Goal: Find contact information

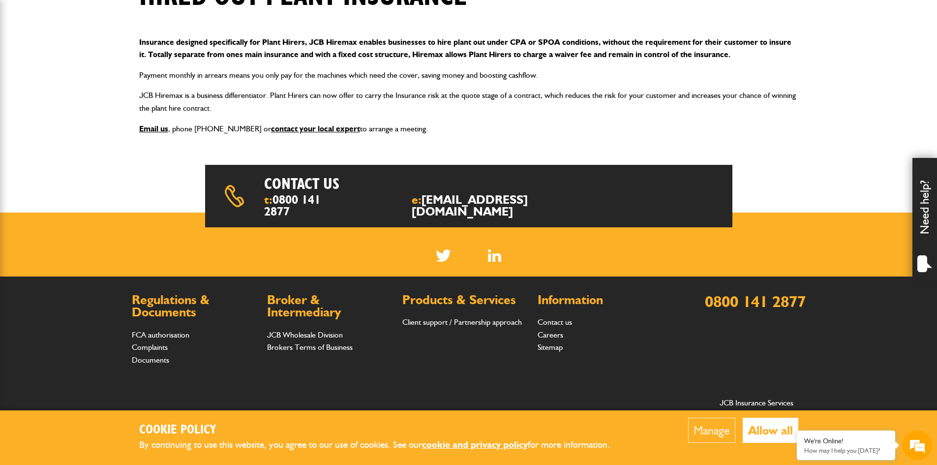
scroll to position [139, 0]
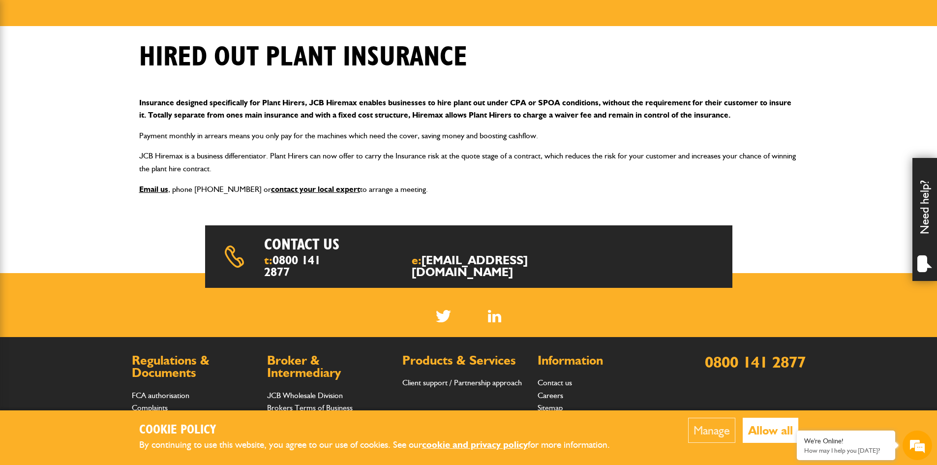
click at [762, 432] on button "Allow all" at bounding box center [771, 430] width 56 height 25
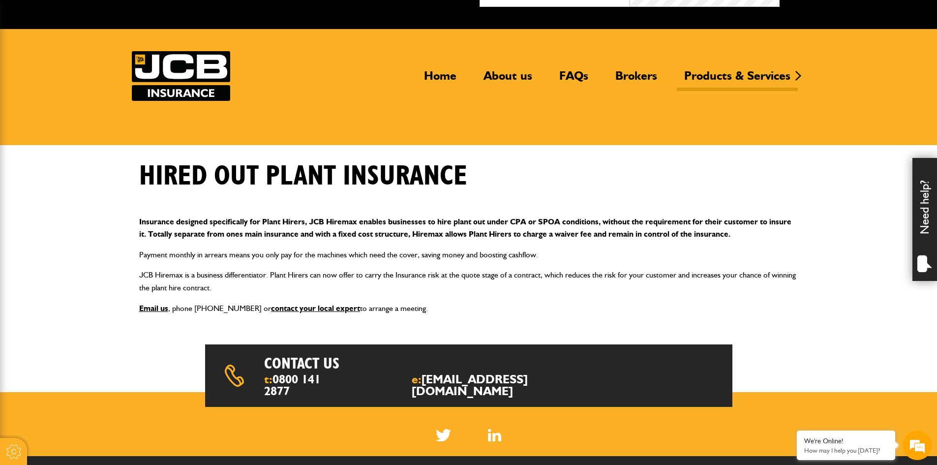
scroll to position [0, 0]
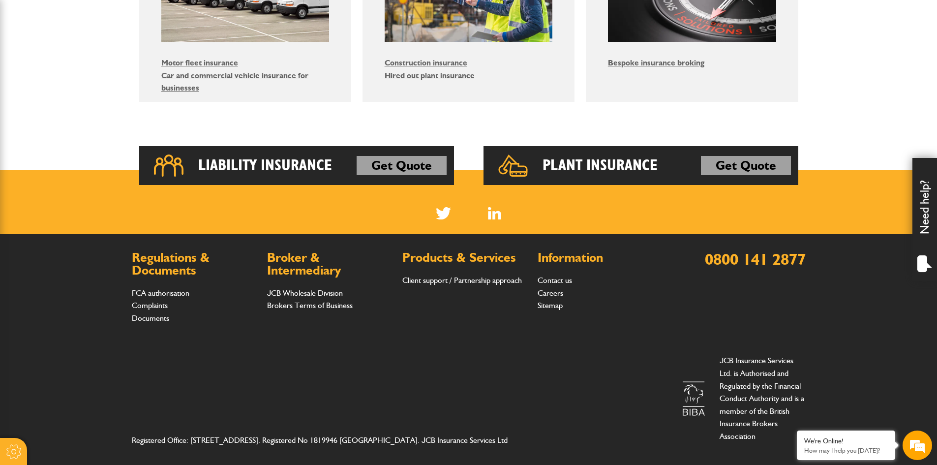
scroll to position [694, 0]
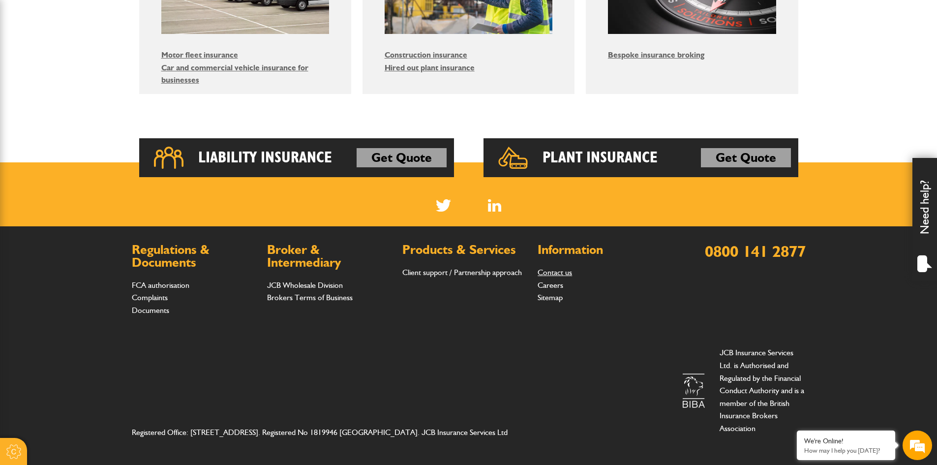
click at [572, 270] on link "Contact us" at bounding box center [555, 272] width 34 height 9
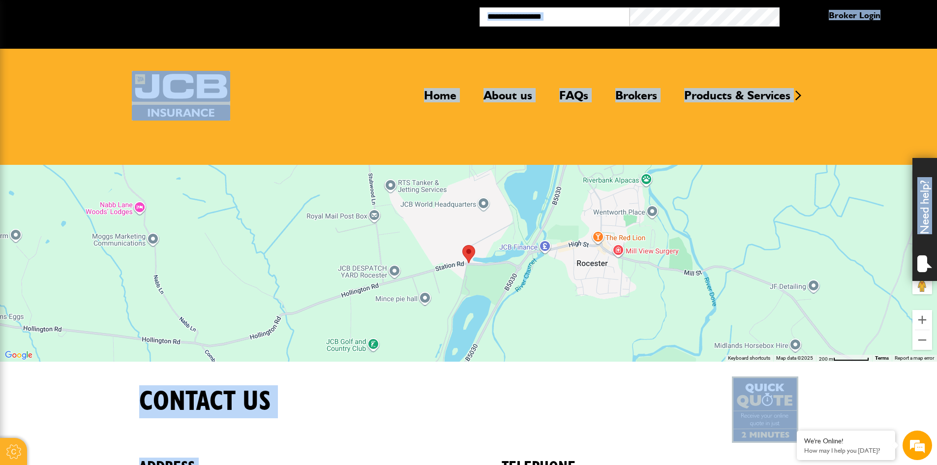
drag, startPoint x: 232, startPoint y: 281, endPoint x: 31, endPoint y: 3, distance: 343.0
click at [53, 141] on header "Home About us FAQs Brokers Products & Services Construction insurance Car and c…" at bounding box center [468, 107] width 937 height 116
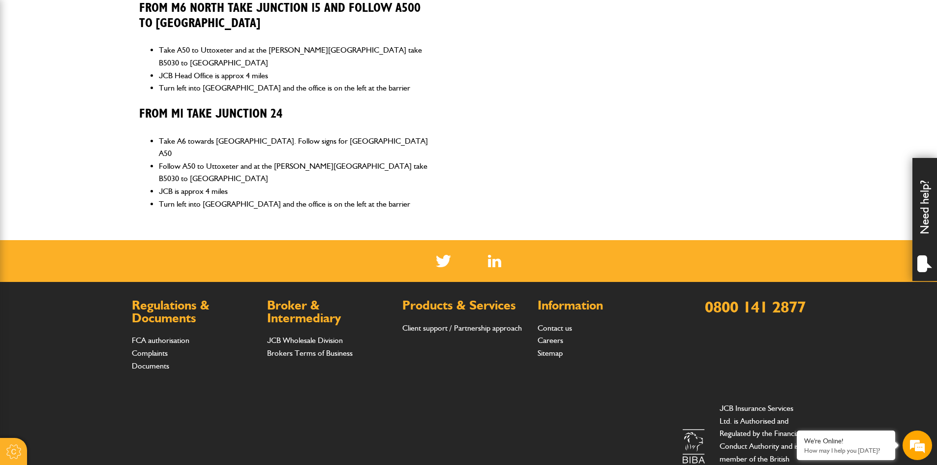
scroll to position [732, 0]
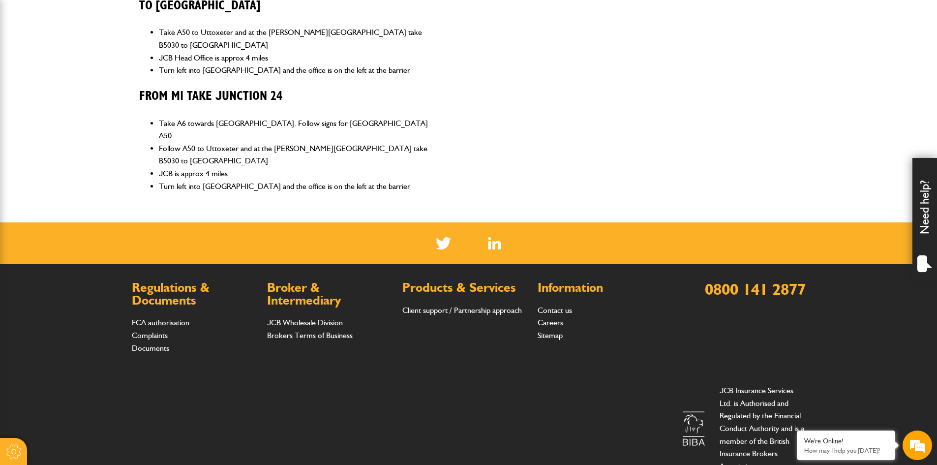
click at [18, 452] on div at bounding box center [13, 451] width 27 height 27
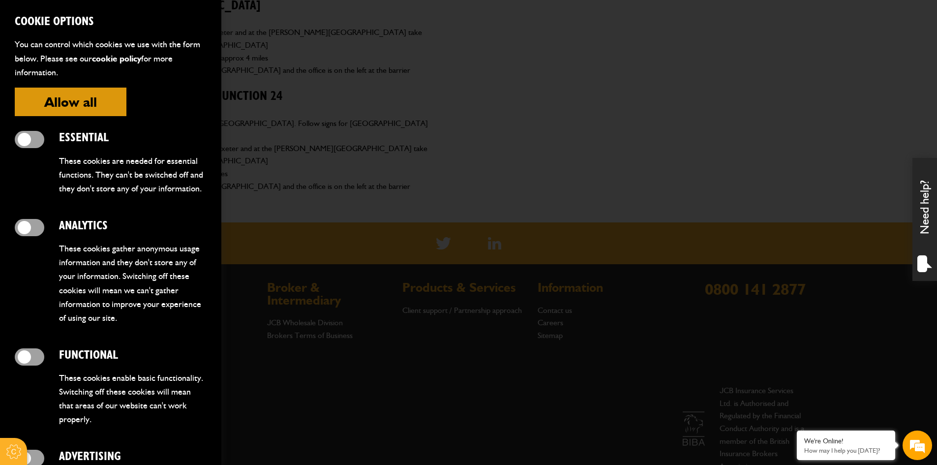
scroll to position [261, 0]
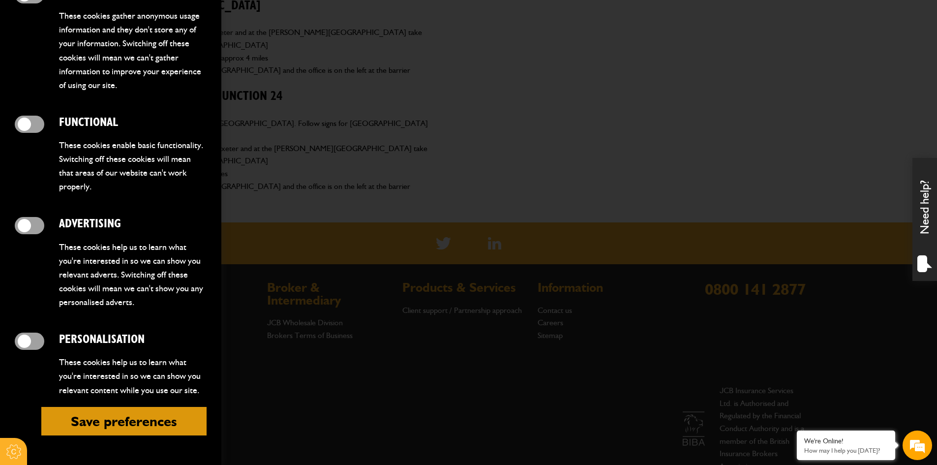
click at [252, 349] on div at bounding box center [468, 232] width 937 height 465
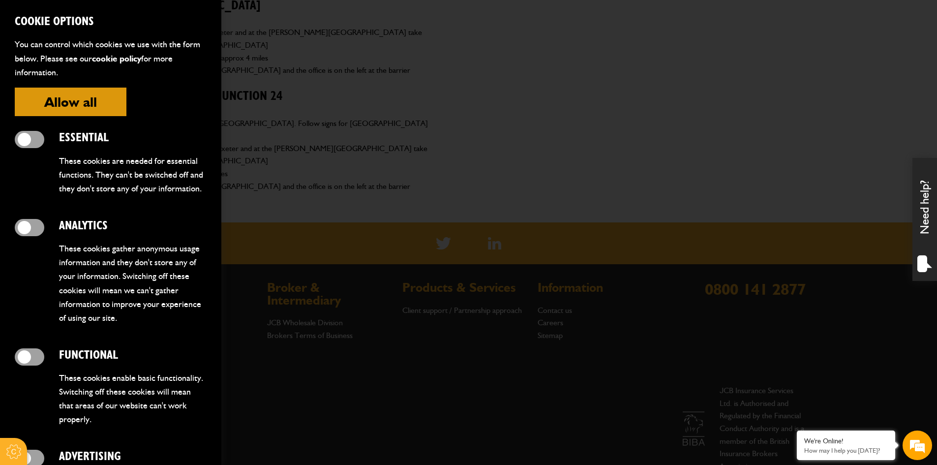
scroll to position [387, 0]
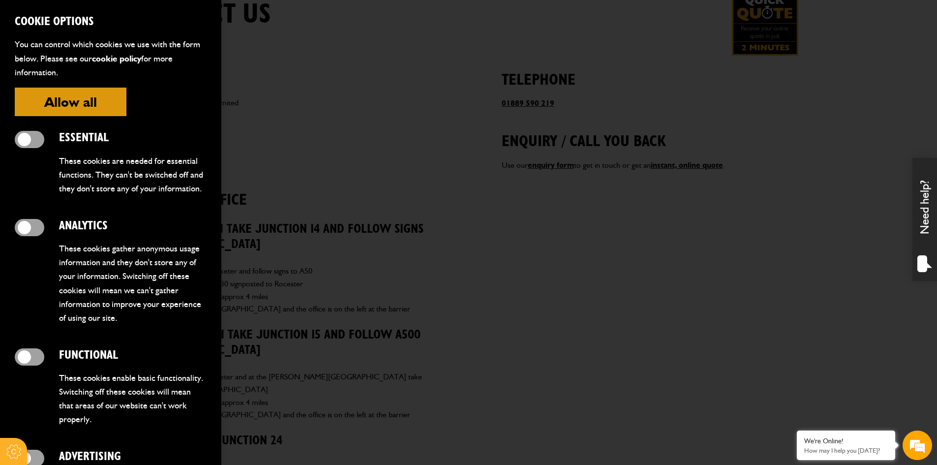
click at [81, 100] on button "Allow all" at bounding box center [71, 102] width 112 height 29
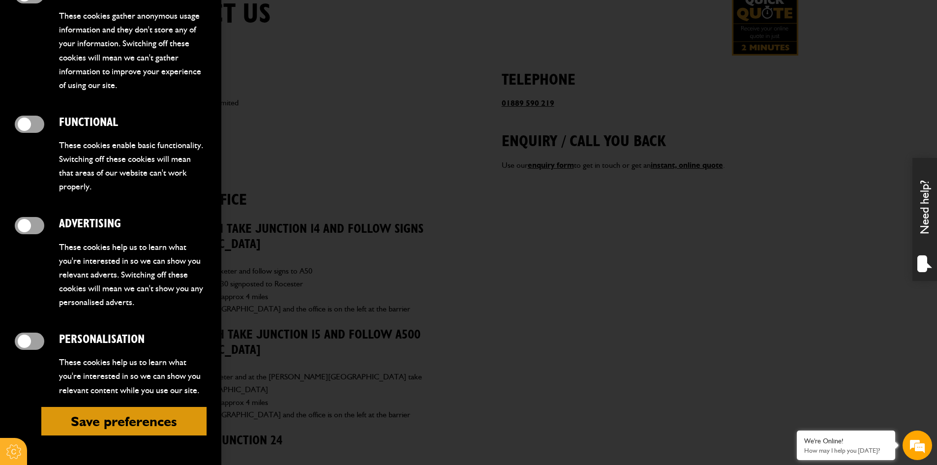
click at [8, 447] on div at bounding box center [13, 451] width 27 height 27
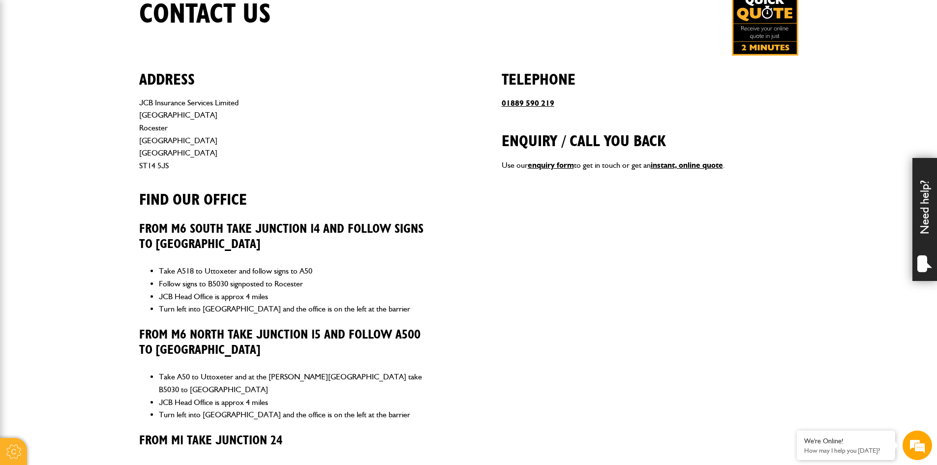
scroll to position [732, 0]
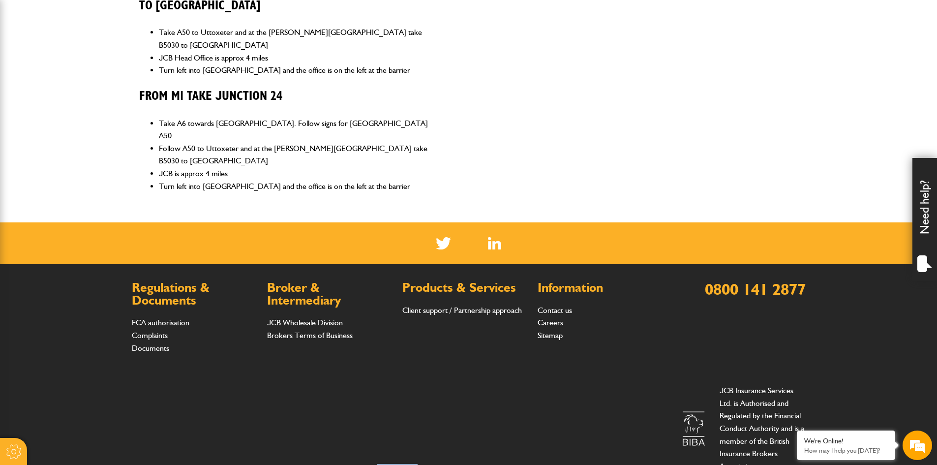
drag, startPoint x: 372, startPoint y: 417, endPoint x: 340, endPoint y: 410, distance: 32.7
click at [340, 410] on div "Registered Office: [STREET_ADDRESS]. Registered No 1819946 [GEOGRAPHIC_DATA]. J…" at bounding box center [469, 428] width 674 height 104
click at [392, 385] on div "Registered Office: [STREET_ADDRESS]. Registered No 1819946 [GEOGRAPHIC_DATA]. J…" at bounding box center [469, 428] width 674 height 104
click at [815, 436] on div "We're Online! How may I help you [DATE]?" at bounding box center [846, 446] width 98 height 30
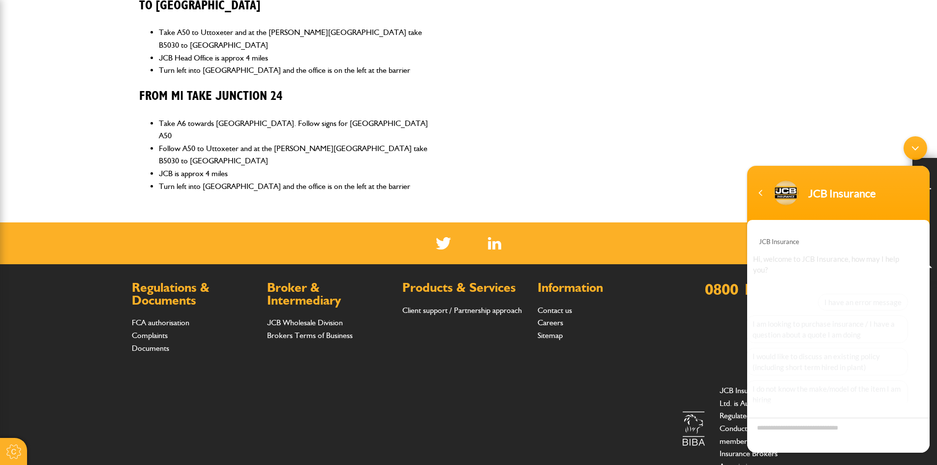
scroll to position [66, 0]
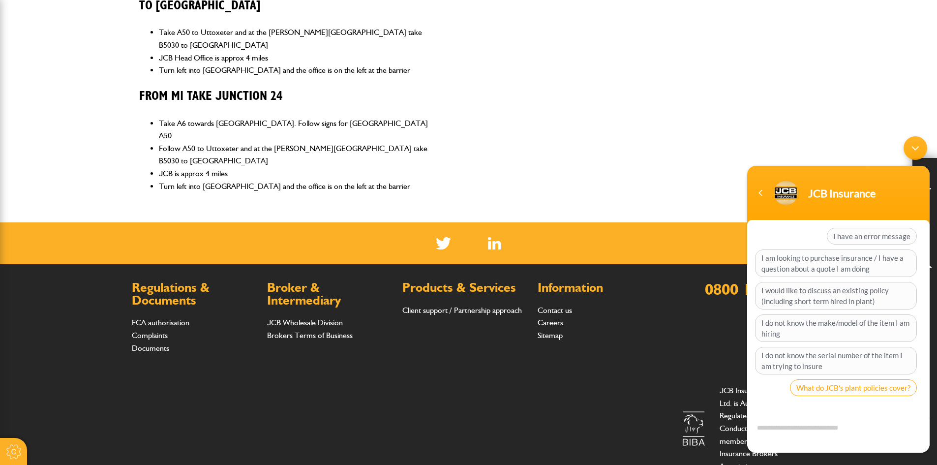
click at [847, 386] on span "What do JCB's plant policies cover?" at bounding box center [853, 387] width 127 height 17
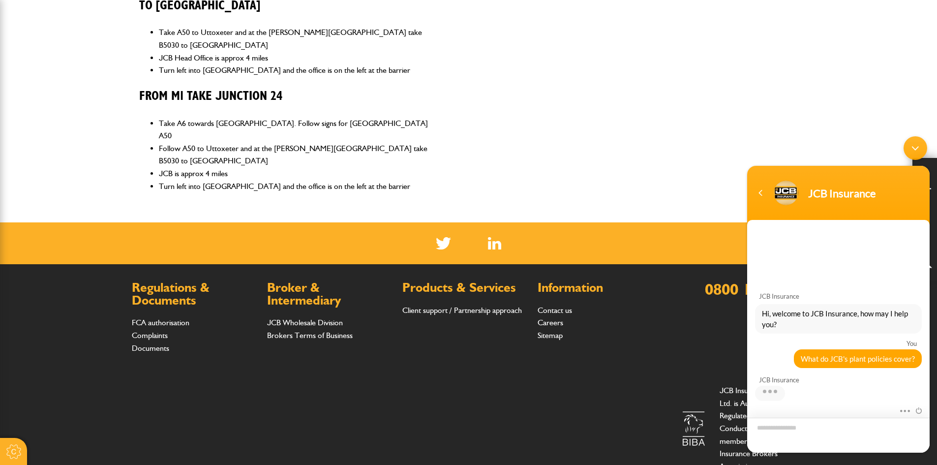
scroll to position [83, 0]
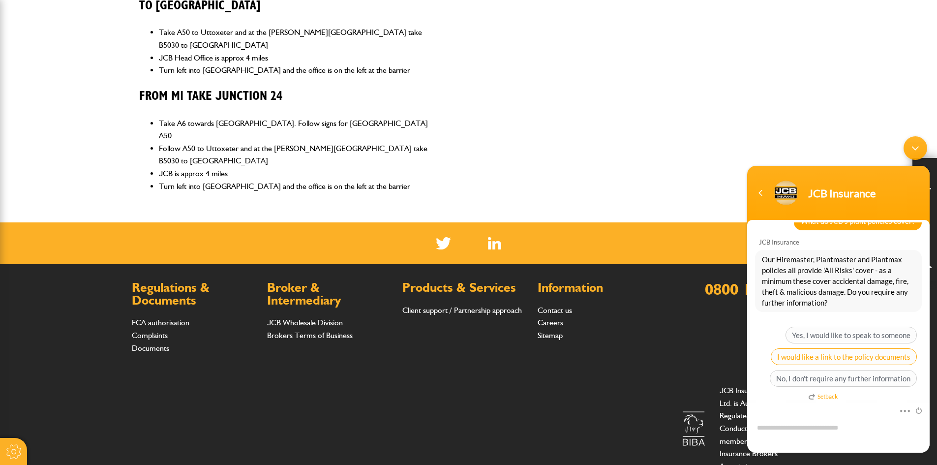
click at [846, 360] on span "I would like a link to the policy documents" at bounding box center [844, 356] width 146 height 17
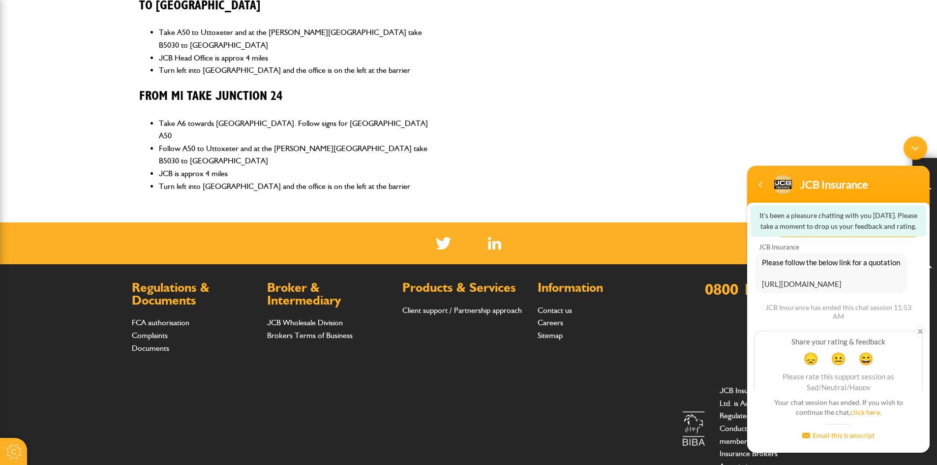
scroll to position [199, 0]
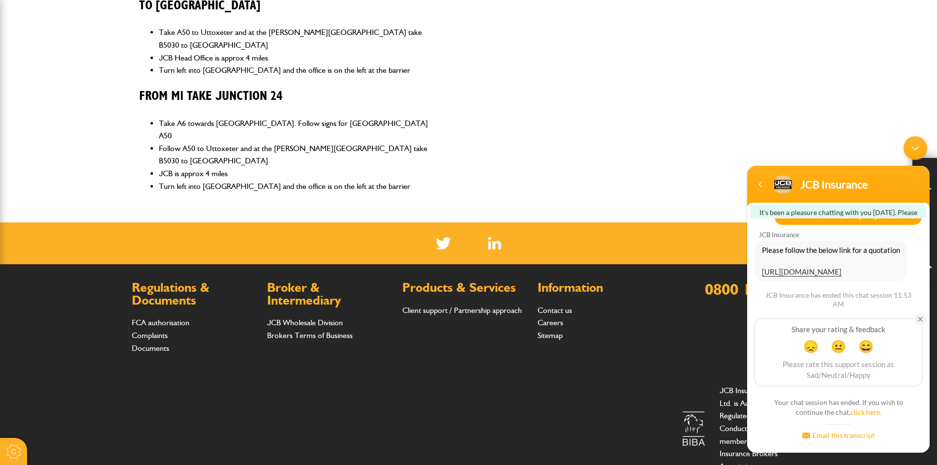
click at [919, 319] on em at bounding box center [920, 319] width 11 height 11
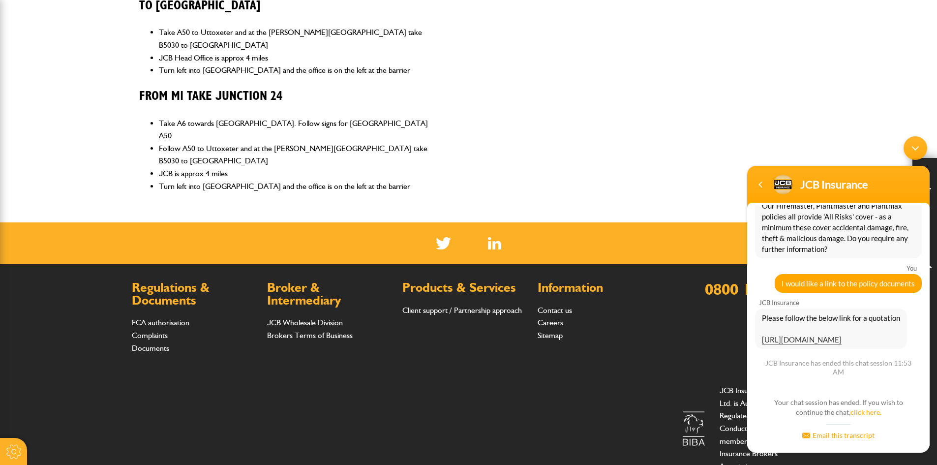
click at [544, 429] on div "Registered Office: [STREET_ADDRESS]. Registered No 1819946 [GEOGRAPHIC_DATA]. J…" at bounding box center [469, 428] width 674 height 104
drag, startPoint x: 523, startPoint y: 421, endPoint x: 28, endPoint y: 417, distance: 494.6
click at [28, 417] on footer "Regulations & Documents FCA authorisation Complaints Documents Broker & Interme…" at bounding box center [468, 383] width 937 height 238
click at [209, 464] on address "Registered Office: [STREET_ADDRESS]. Registered No 1819946 [GEOGRAPHIC_DATA]. J…" at bounding box center [330, 470] width 397 height 13
